Goal: Navigation & Orientation: Find specific page/section

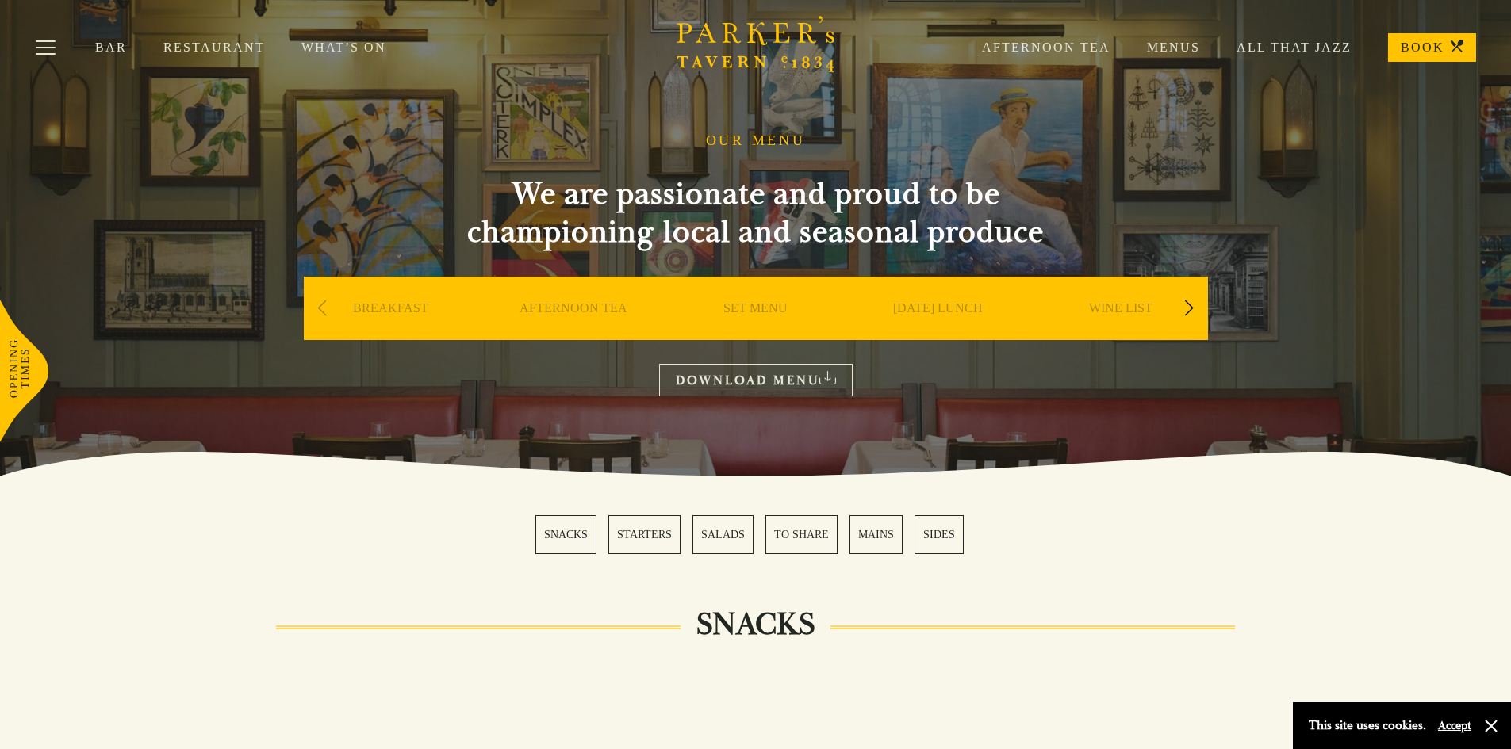
click at [746, 310] on link "SET MENU" at bounding box center [755, 332] width 64 height 63
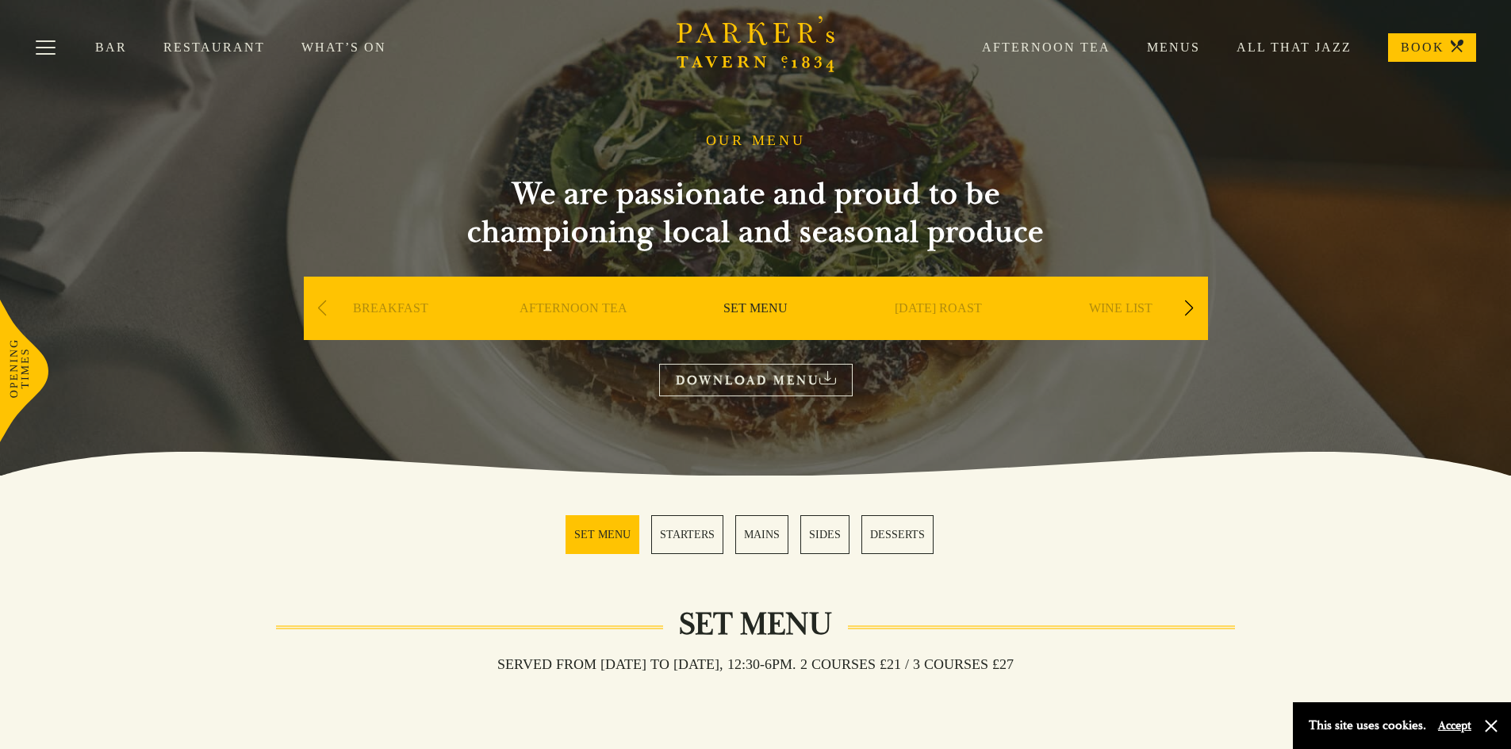
click at [335, 46] on link "What’s On" at bounding box center [361, 48] width 121 height 16
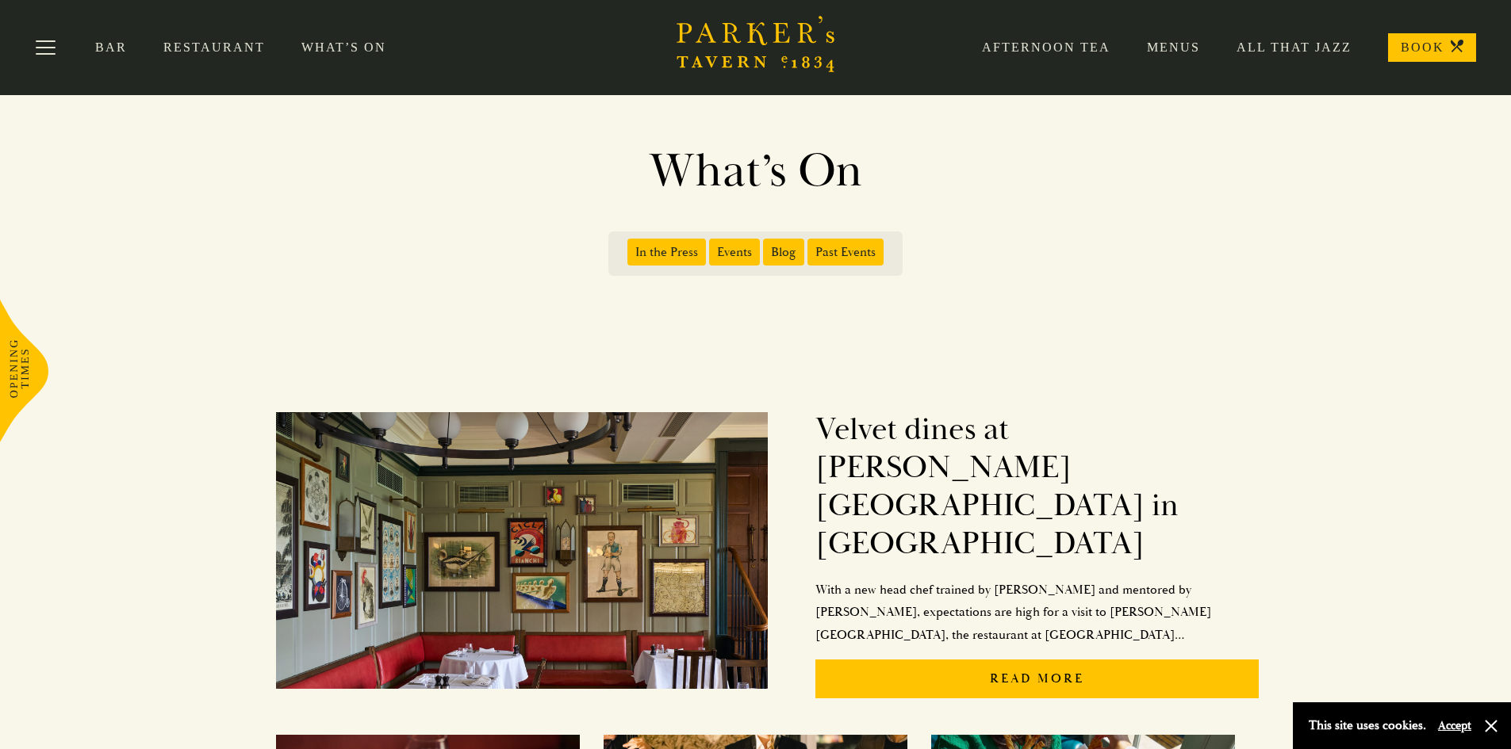
click at [1161, 44] on link "Menus" at bounding box center [1155, 48] width 90 height 16
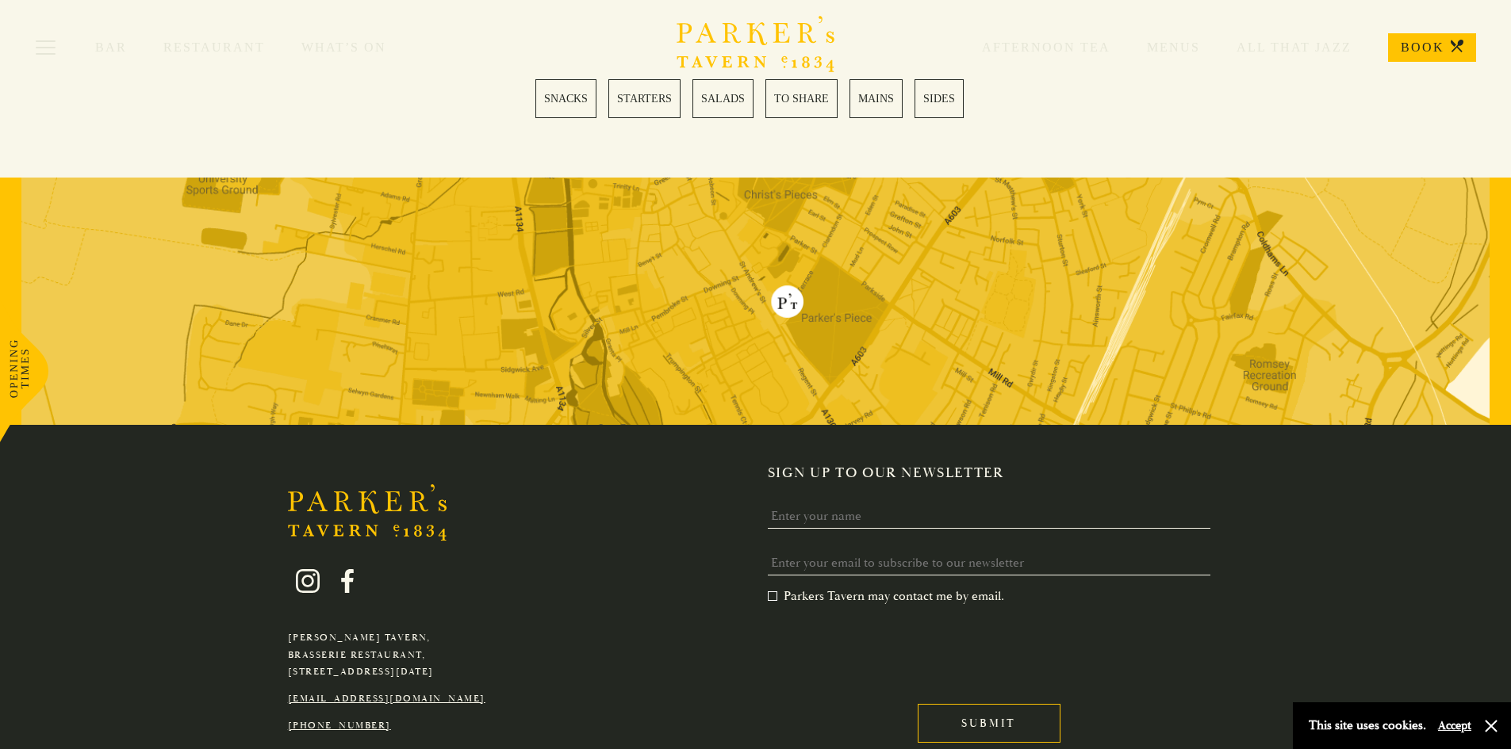
scroll to position [4588, 0]
